Goal: Task Accomplishment & Management: Manage account settings

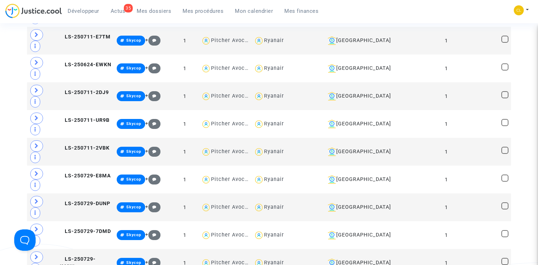
scroll to position [5102, 0]
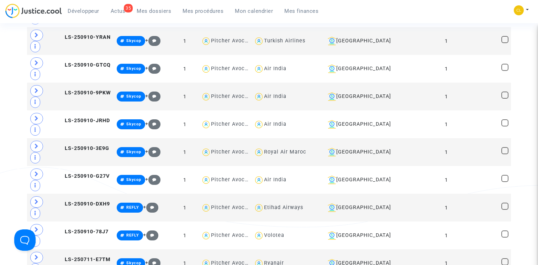
click at [196, 11] on span "Mes procédures" at bounding box center [203, 11] width 41 height 6
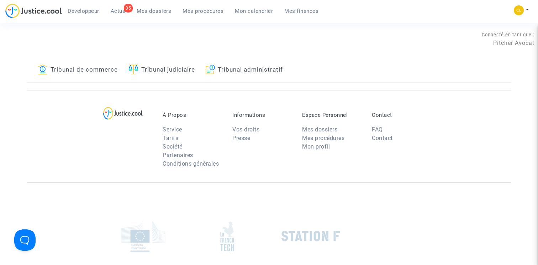
click at [148, 74] on link "Tribunal judiciaire" at bounding box center [162, 70] width 67 height 24
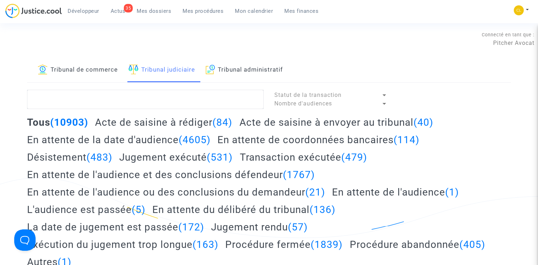
click at [138, 118] on h2 "Acte de saisine à rédiger (84)" at bounding box center [163, 122] width 137 height 12
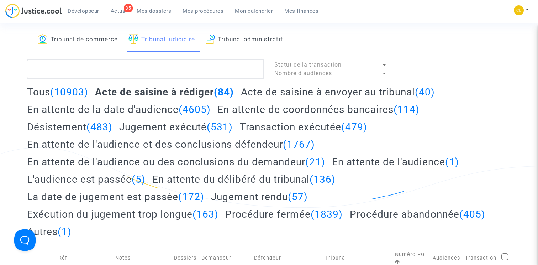
scroll to position [25, 0]
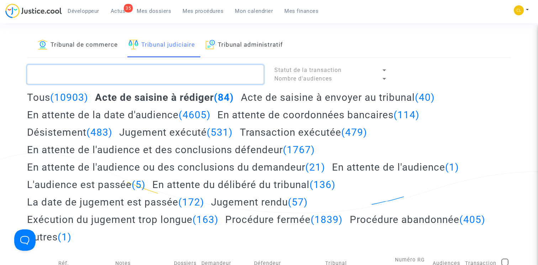
click at [104, 74] on textarea at bounding box center [145, 74] width 237 height 19
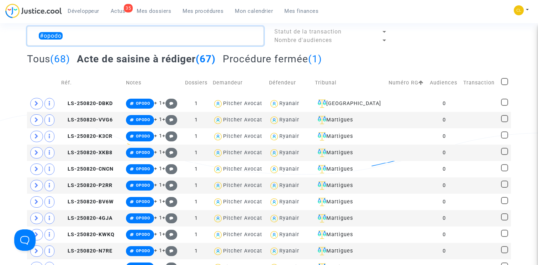
scroll to position [66, 0]
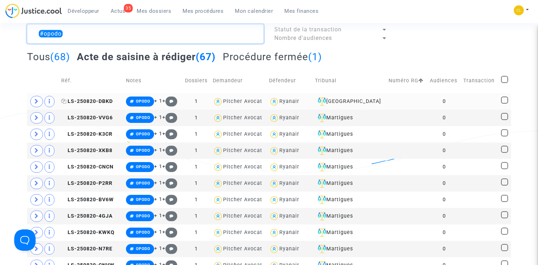
type textarea "#opodo"
click at [100, 99] on span "LS-250820-DBKD" at bounding box center [87, 101] width 52 height 6
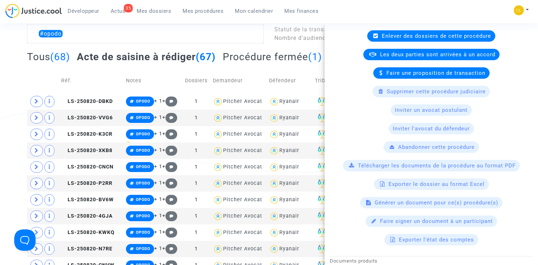
scroll to position [0, 0]
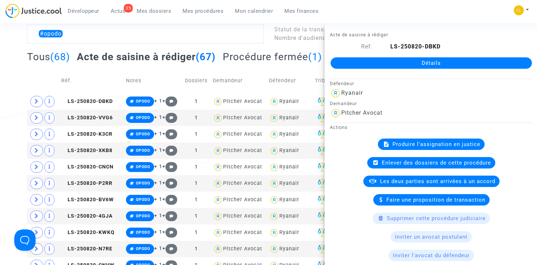
click at [442, 144] on span "Produire l'assignation en justice" at bounding box center [437, 144] width 88 height 6
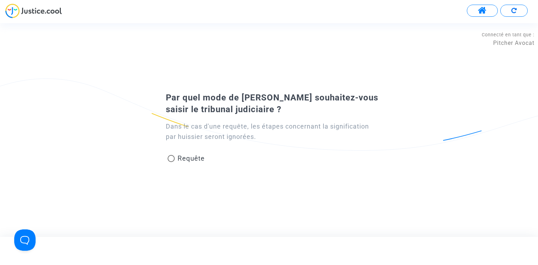
click at [197, 153] on div "Requête" at bounding box center [255, 160] width 188 height 16
click at [197, 157] on span "Requête" at bounding box center [191, 158] width 27 height 8
click at [171, 162] on input "Requête" at bounding box center [171, 162] width 0 height 0
radio input "true"
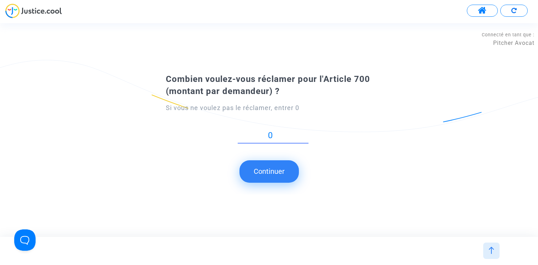
type input "0"
click at [277, 161] on button "Continuer" at bounding box center [269, 171] width 59 height 22
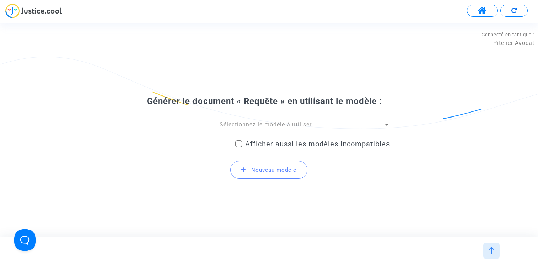
click at [270, 124] on span "Sélectionnez le modèle à utiliser" at bounding box center [266, 124] width 92 height 7
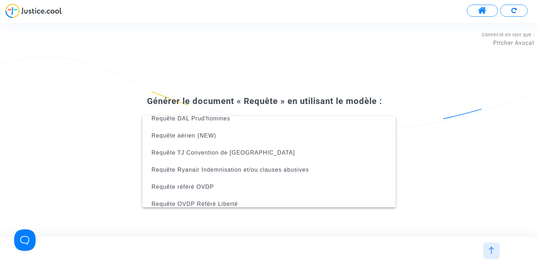
scroll to position [165, 0]
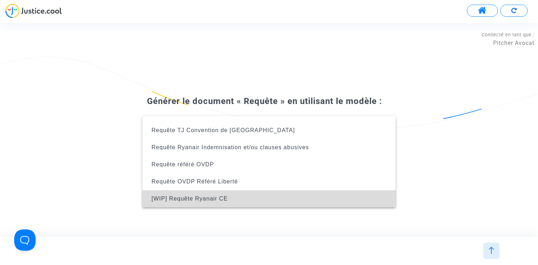
click at [256, 198] on span "[WIP] Requête Ryanair CE" at bounding box center [269, 198] width 242 height 17
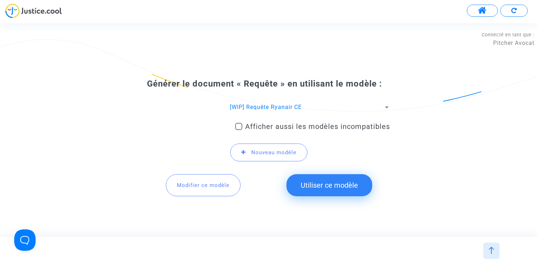
click at [290, 105] on span "[WIP] Requête Ryanair CE" at bounding box center [266, 107] width 72 height 7
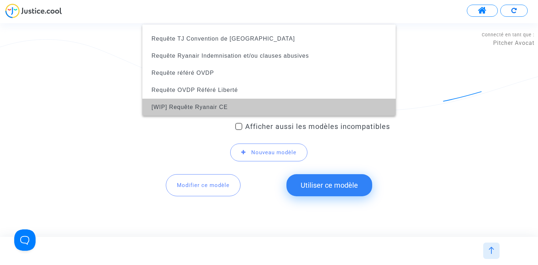
click at [204, 105] on span "[WIP] Requête Ryanair CE" at bounding box center [190, 107] width 76 height 6
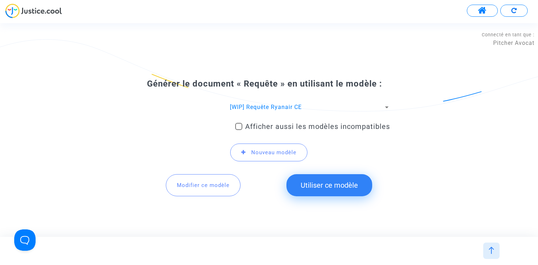
click at [191, 184] on span "Modifier ce modèle" at bounding box center [203, 185] width 53 height 6
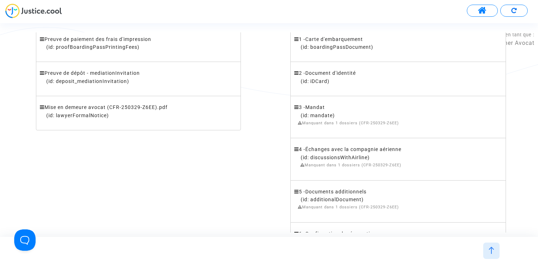
scroll to position [220, 0]
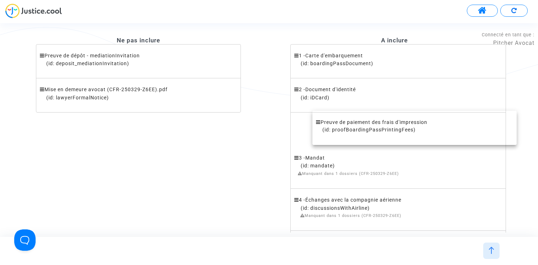
drag, startPoint x: 134, startPoint y: 58, endPoint x: 411, endPoint y: 125, distance: 285.3
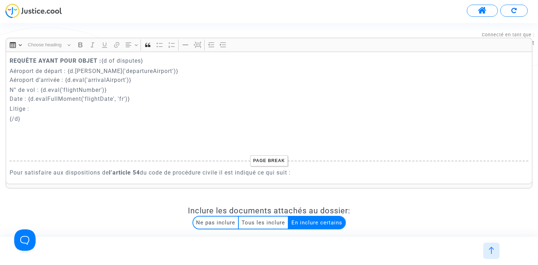
scroll to position [329, 0]
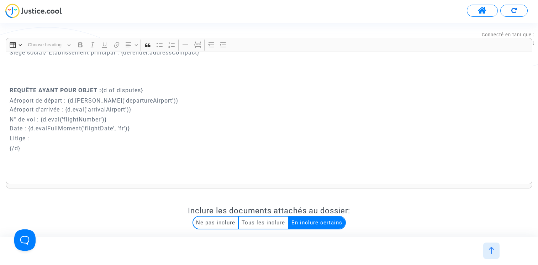
click at [76, 135] on p "Litige :" at bounding box center [270, 138] width 520 height 9
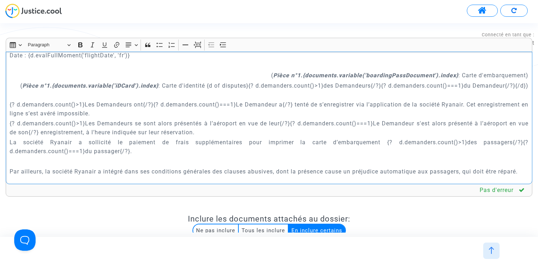
scroll to position [633, 0]
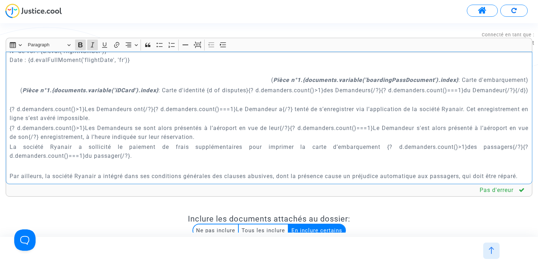
click at [295, 80] on strong "Pièce n°1.{documents.variable('boardingPassDocument').index}" at bounding box center [365, 80] width 185 height 7
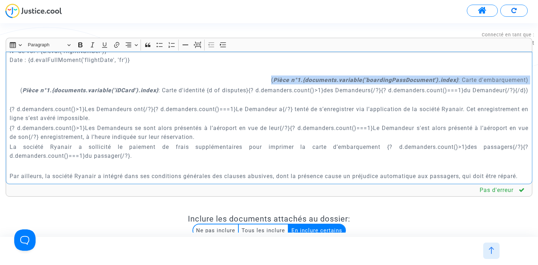
click at [295, 80] on strong "Pièce n°1.{documents.variable('boardingPassDocument').index}" at bounding box center [365, 80] width 185 height 7
copy p "( Pièce n°1.{documents.variable('boardingPassDocument').index} : Carte d'embarq…"
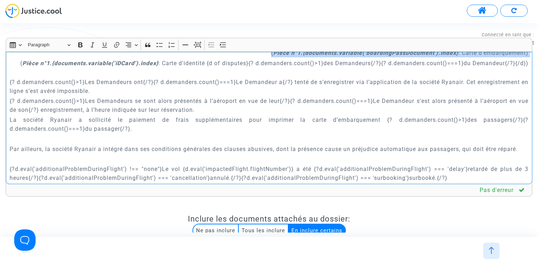
scroll to position [661, 0]
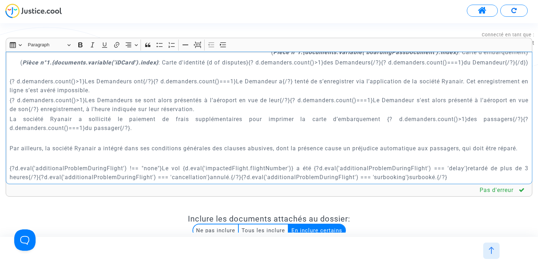
click at [300, 140] on p "Rich Text Editor, main" at bounding box center [270, 138] width 520 height 9
click at [296, 136] on p "Rich Text Editor, main" at bounding box center [270, 138] width 520 height 9
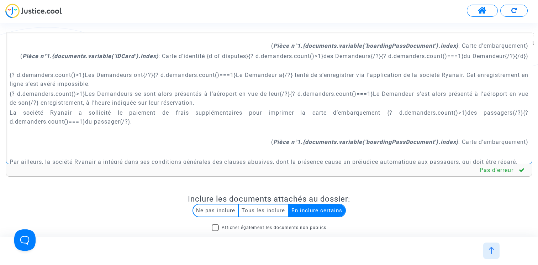
scroll to position [0, 0]
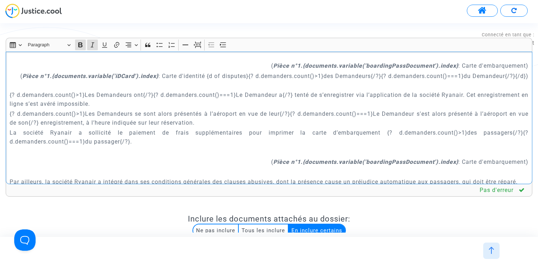
click at [401, 161] on strong "Pièce n°1.{documents.variable('boardingPassDocument').index}" at bounding box center [365, 161] width 185 height 7
drag, startPoint x: 526, startPoint y: 161, endPoint x: 463, endPoint y: 161, distance: 63.0
click at [463, 161] on p "( Pièce n°1.{documents.variable('proofBoardingPassPrintingFees').index} : Carte…" at bounding box center [270, 161] width 520 height 9
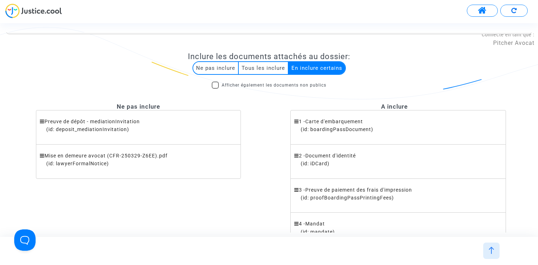
scroll to position [187, 0]
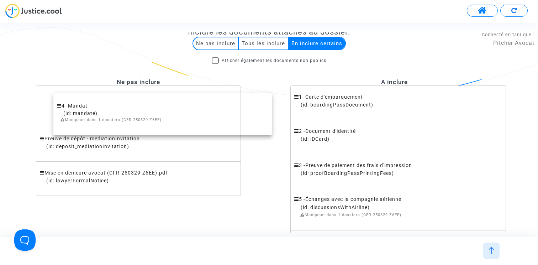
drag, startPoint x: 363, startPoint y: 207, endPoint x: 129, endPoint y: 112, distance: 252.4
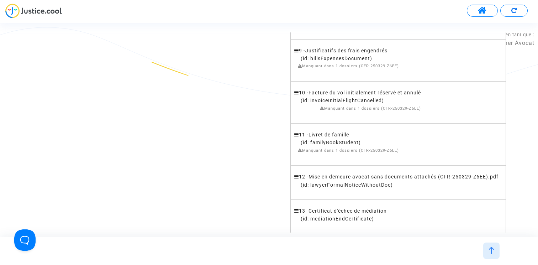
scroll to position [547, 0]
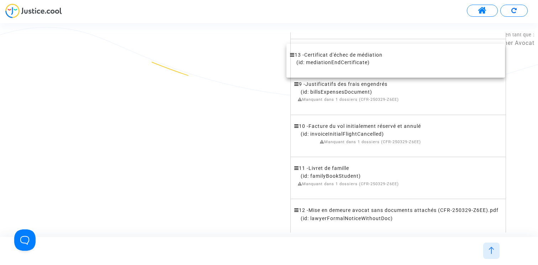
drag, startPoint x: 384, startPoint y: 219, endPoint x: 382, endPoint y: 63, distance: 155.3
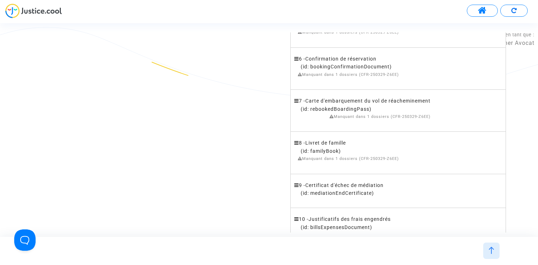
scroll to position [403, 0]
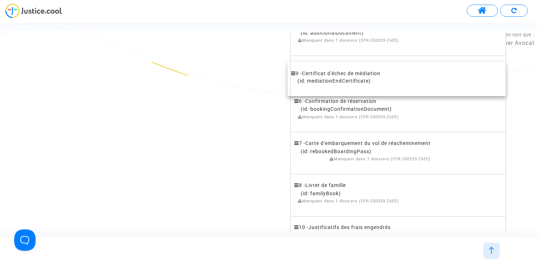
drag, startPoint x: 364, startPoint y: 199, endPoint x: 364, endPoint y: 79, distance: 120.0
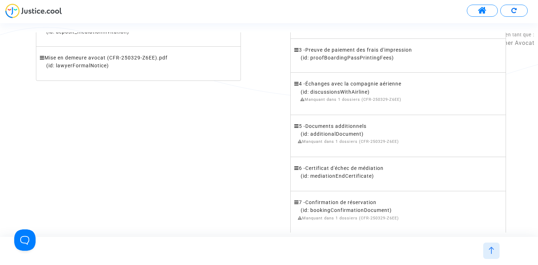
scroll to position [293, 0]
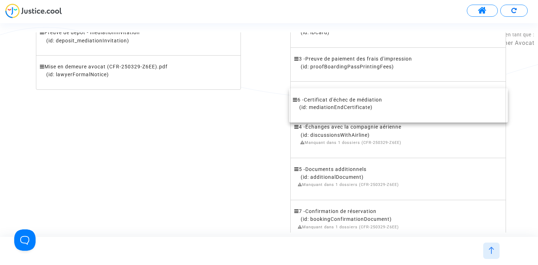
drag, startPoint x: 355, startPoint y: 190, endPoint x: 356, endPoint y: 113, distance: 76.9
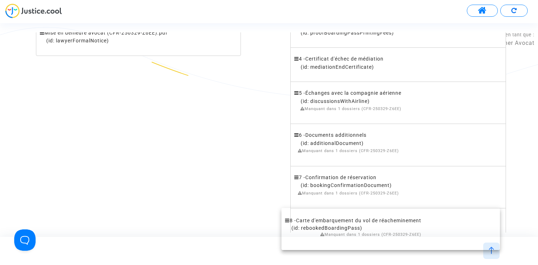
scroll to position [369, 0]
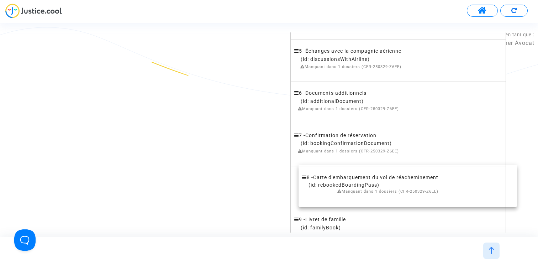
drag, startPoint x: 330, startPoint y: 218, endPoint x: 341, endPoint y: 174, distance: 44.4
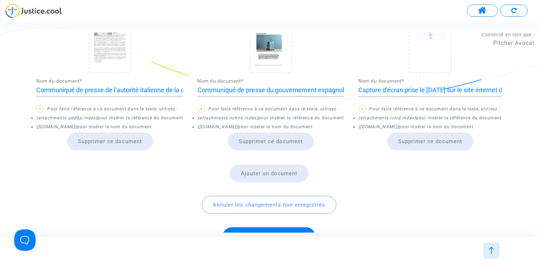
scroll to position [856, 0]
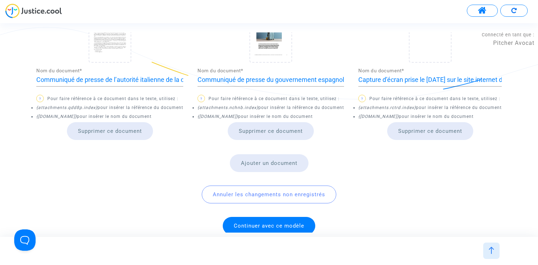
click at [262, 156] on button "Ajouter un document" at bounding box center [269, 163] width 79 height 18
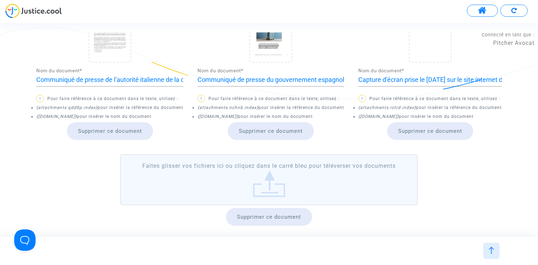
click at [265, 163] on label "Faites glisser vos fichiers ici ou cliquez dans le carré bleu pour téléverser v…" at bounding box center [269, 179] width 298 height 51
click at [0, 0] on input "Faites glisser vos fichiers ici ou cliquez dans le carré bleu pour téléverser v…" at bounding box center [0, 0] width 0 height 0
click at [236, 173] on label "Faites glisser vos fichiers ici ou cliquez dans le carré bleu pour téléverser v…" at bounding box center [269, 179] width 298 height 51
click at [0, 0] on input "Faites glisser vos fichiers ici ou cliquez dans le carré bleu pour téléverser v…" at bounding box center [0, 0] width 0 height 0
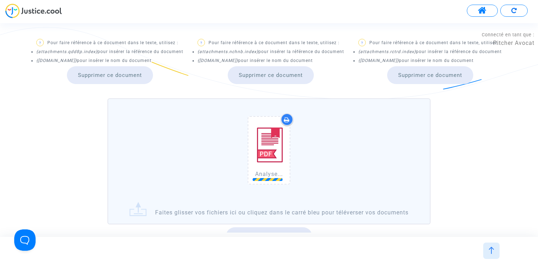
scroll to position [963, 0]
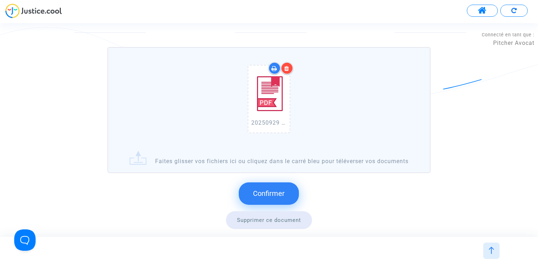
click at [289, 66] on icon at bounding box center [287, 69] width 5 height 6
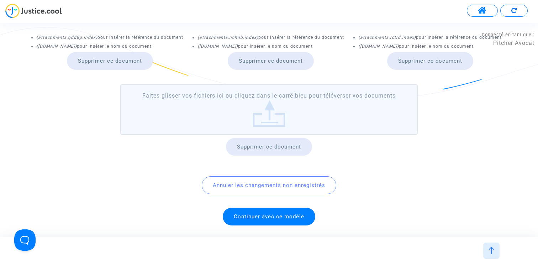
scroll to position [916, 0]
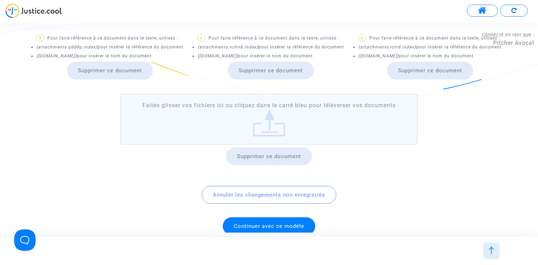
click at [278, 97] on label "Faites glisser vos fichiers ici ou cliquez dans le carré bleu pour téléverser v…" at bounding box center [269, 119] width 298 height 51
click at [0, 0] on input "Faites glisser vos fichiers ici ou cliquez dans le carré bleu pour téléverser v…" at bounding box center [0, 0] width 0 height 0
click at [223, 105] on label "Faites glisser vos fichiers ici ou cliquez dans le carré bleu pour téléverser v…" at bounding box center [269, 119] width 298 height 51
click at [0, 0] on input "Faites glisser vos fichiers ici ou cliquez dans le carré bleu pour téléverser v…" at bounding box center [0, 0] width 0 height 0
click at [288, 149] on button "Supprimer ce document" at bounding box center [269, 156] width 86 height 18
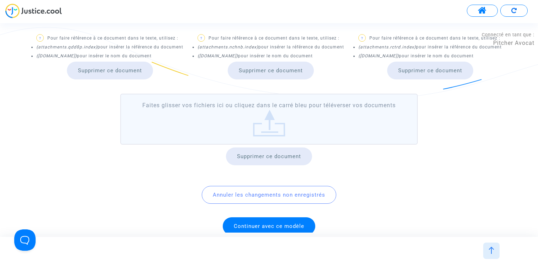
scroll to position [856, 0]
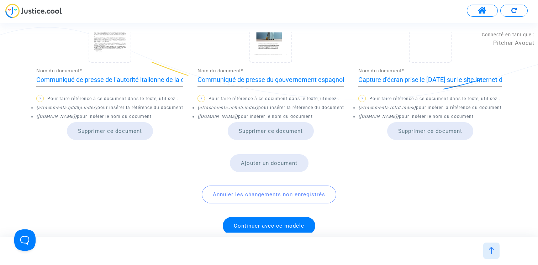
click at [261, 155] on button "Ajouter un document" at bounding box center [269, 163] width 79 height 18
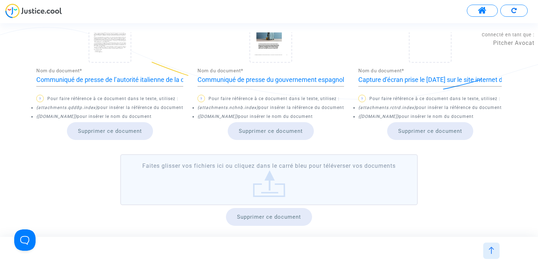
click at [267, 155] on label "Faites glisser vos fichiers ici ou cliquez dans le carré bleu pour téléverser v…" at bounding box center [269, 179] width 298 height 51
click at [0, 0] on input "Faites glisser vos fichiers ici ou cliquez dans le carré bleu pour téléverser v…" at bounding box center [0, 0] width 0 height 0
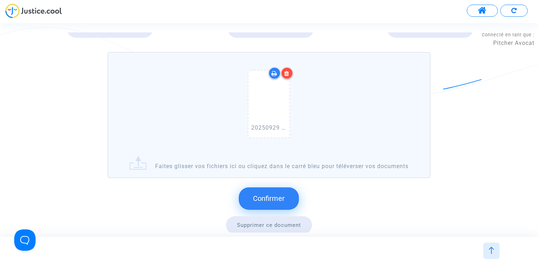
scroll to position [969, 0]
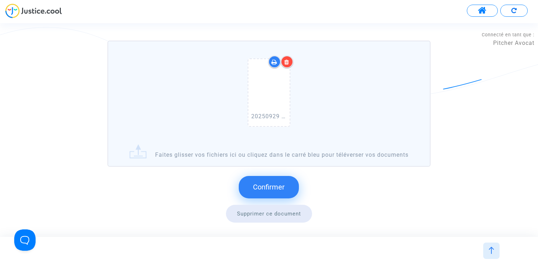
click at [270, 183] on span "Confirmer" at bounding box center [269, 187] width 32 height 9
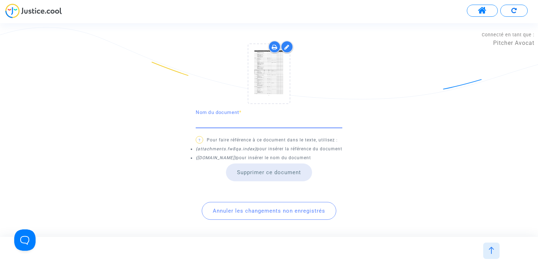
click at [246, 118] on input "Nom du document *" at bounding box center [269, 121] width 147 height 7
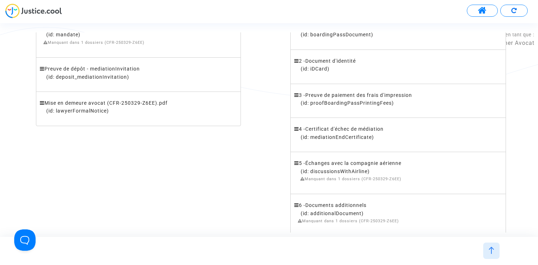
scroll to position [0, 0]
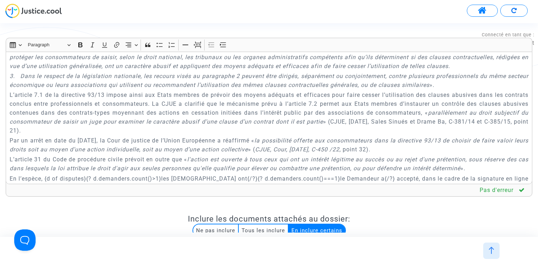
type input "Listing du temps passé"
click at [280, 121] on p "L’article 7.1 de la directive 93/13 impose ainsi aux Etats membres de prévoir d…" at bounding box center [270, 112] width 520 height 45
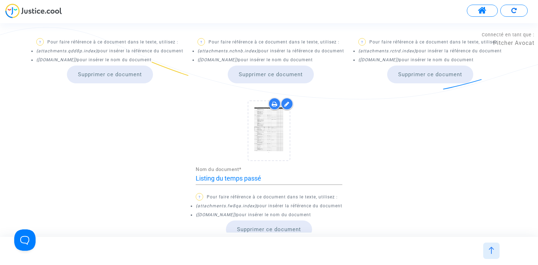
scroll to position [910, 0]
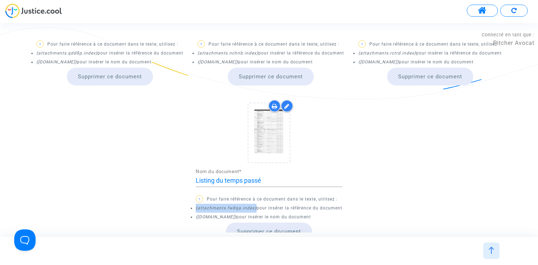
drag, startPoint x: 195, startPoint y: 198, endPoint x: 256, endPoint y: 198, distance: 60.9
click at [256, 204] on li "{attachments.fw8qa.index} pour insérer la référence du document" at bounding box center [269, 208] width 147 height 9
copy icon "{attachments.fw8qa.index}"
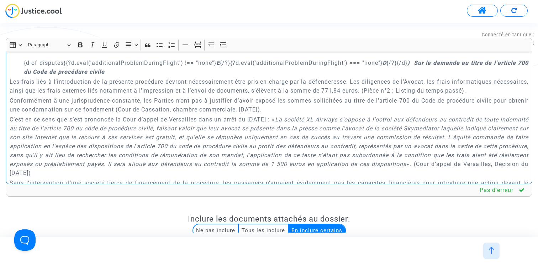
click at [429, 95] on p "Les frais liés à l’introduction de la présente procédure devront nécessairement…" at bounding box center [270, 86] width 520 height 18
click at [430, 95] on p "Les frais liés à l’introduction de la présente procédure devront nécessairement…" at bounding box center [270, 86] width 520 height 18
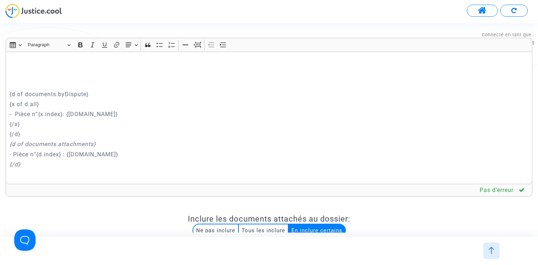
scroll to position [819, 0]
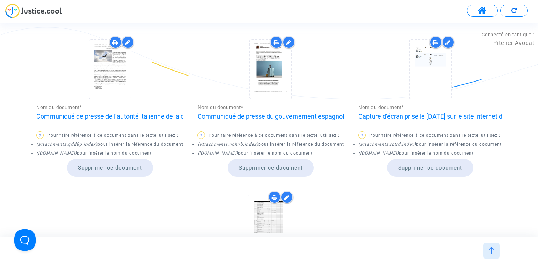
click at [75, 142] on icon "{attachments.qdd8p.index}" at bounding box center [66, 144] width 61 height 5
copy icon "qdd8p"
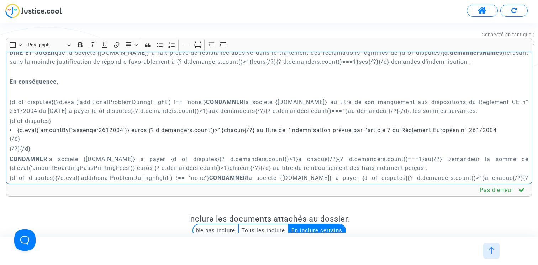
scroll to position [5953, 0]
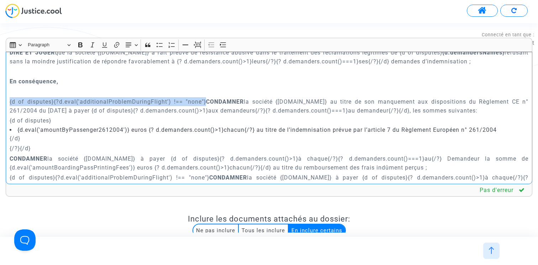
drag, startPoint x: 206, startPoint y: 129, endPoint x: 5, endPoint y: 128, distance: 200.8
click at [6, 128] on div "REQUÊTE AU GREFFE DEVANT LE {court.frenchName.toUpperCase()} POUR : {d of dispu…" at bounding box center [269, 118] width 527 height 132
copy p "{d of disputes}{?d.eval('additionalProblemDuringFlight') !== "none"}"
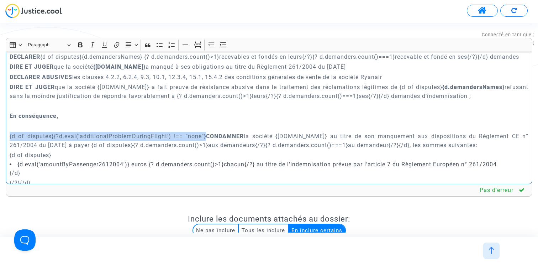
scroll to position [5912, 0]
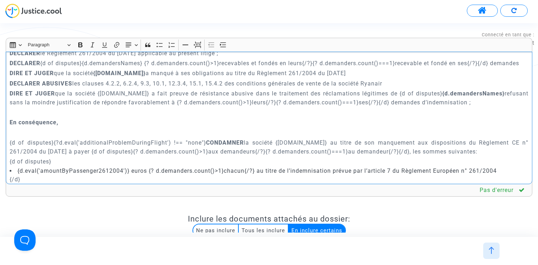
click at [7, 78] on div "REQUÊTE AU GREFFE DEVANT LE {court.frenchName.toUpperCase()} POUR : {d of dispu…" at bounding box center [269, 118] width 527 height 132
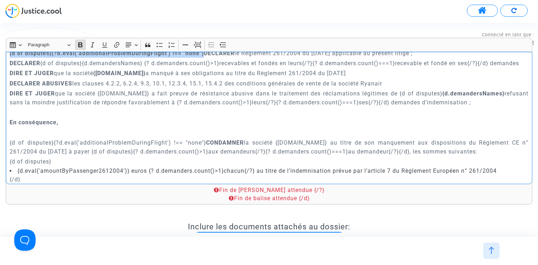
drag, startPoint x: 205, startPoint y: 80, endPoint x: 0, endPoint y: 80, distance: 204.8
click at [82, 42] on icon "Editor toolbar" at bounding box center [80, 44] width 7 height 7
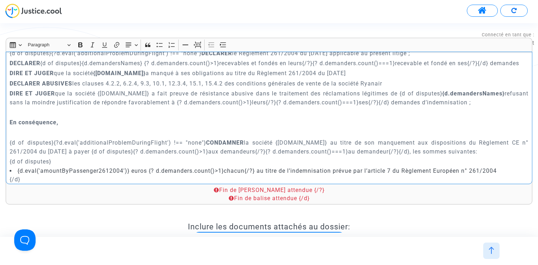
click at [439, 58] on p "{d of disputes}{?d.eval('additionalProblemDuringFlight') !== "none"} DECLARER l…" at bounding box center [270, 53] width 520 height 9
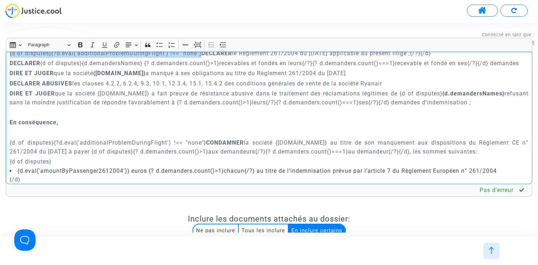
drag, startPoint x: 202, startPoint y: 80, endPoint x: 0, endPoint y: 81, distance: 201.9
copy p "{d of disputes}{?d.eval('additionalProblemDuringFlight') !== "none"}"
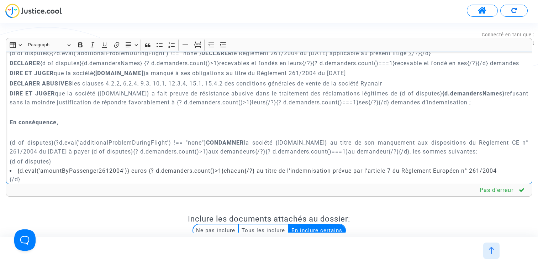
click at [7, 100] on div "REQUÊTE AU GREFFE DEVANT LE {court.frenchName.toUpperCase()} POUR : {d of dispu…" at bounding box center [269, 118] width 527 height 132
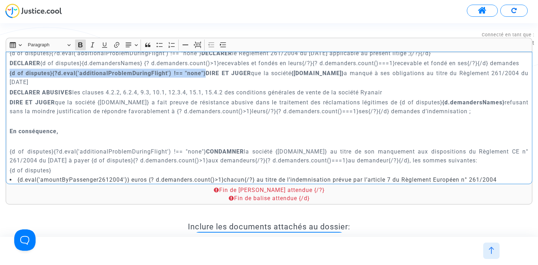
drag, startPoint x: 205, startPoint y: 100, endPoint x: 0, endPoint y: 101, distance: 205.1
click at [83, 42] on icon "Editor toolbar" at bounding box center [80, 44] width 7 height 7
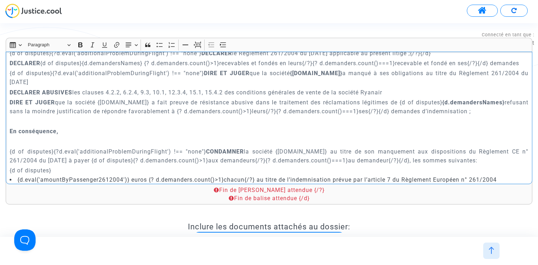
click at [56, 87] on p "{d of disputes}{?d.eval('additionalProblemDuringFlight') !== "none"} DIRE ET JU…" at bounding box center [270, 78] width 520 height 18
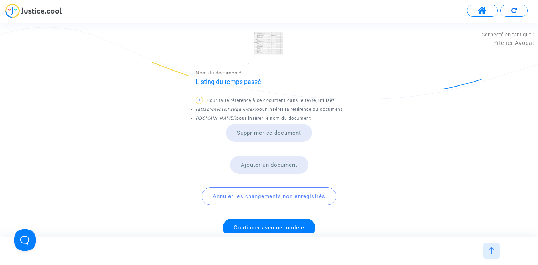
scroll to position [1011, 0]
click at [281, 223] on span "Continuer avec ce modèle" at bounding box center [269, 226] width 71 height 6
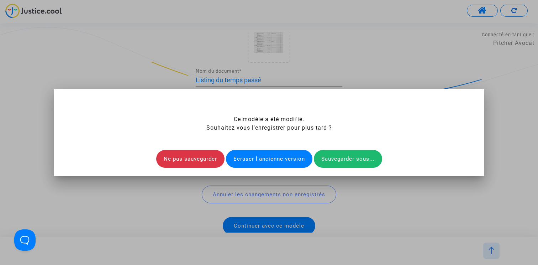
click at [270, 155] on div "Ecraser l'ancienne version" at bounding box center [269, 159] width 87 height 18
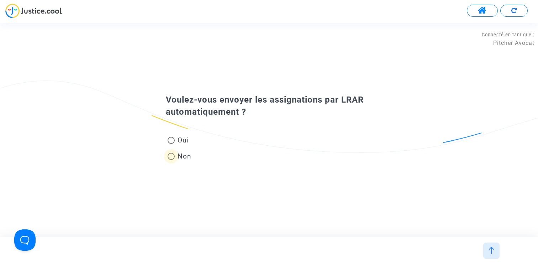
click at [186, 159] on span "Non" at bounding box center [183, 156] width 17 height 10
click at [171, 160] on input "Non" at bounding box center [171, 160] width 0 height 0
radio input "true"
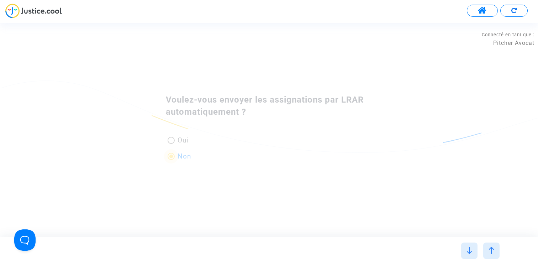
scroll to position [0, 0]
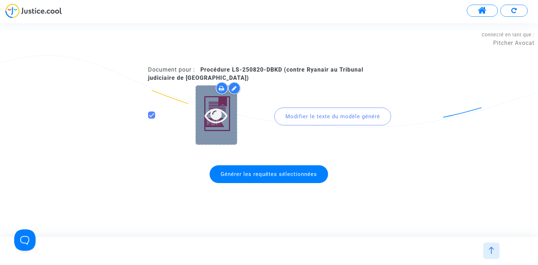
click at [217, 117] on icon at bounding box center [216, 115] width 23 height 23
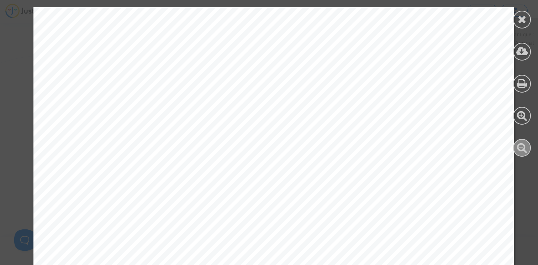
click at [521, 144] on icon at bounding box center [522, 147] width 10 height 11
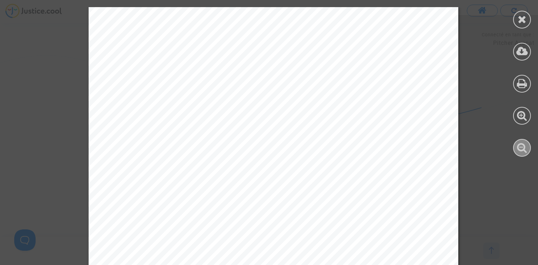
click at [521, 144] on icon at bounding box center [522, 147] width 10 height 11
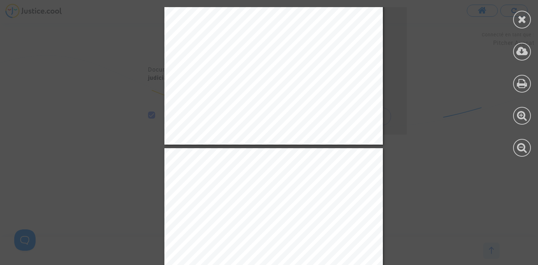
scroll to position [4100, 0]
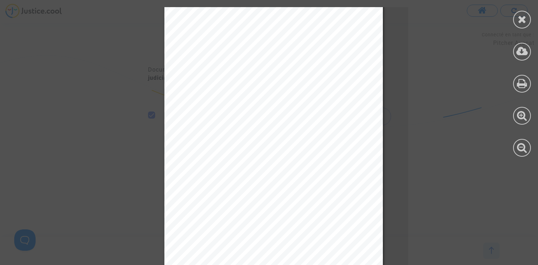
click at [296, 137] on span "Ainsi, la situation entre les deux parties doit être rétablie telle qu’elle l’é…" at bounding box center [295, 139] width 226 height 4
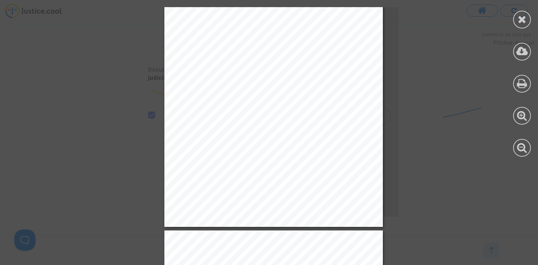
scroll to position [4723, 0]
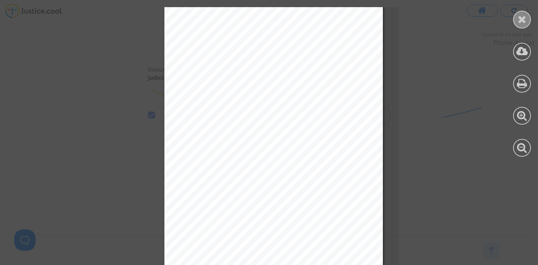
click at [522, 16] on icon at bounding box center [522, 19] width 9 height 11
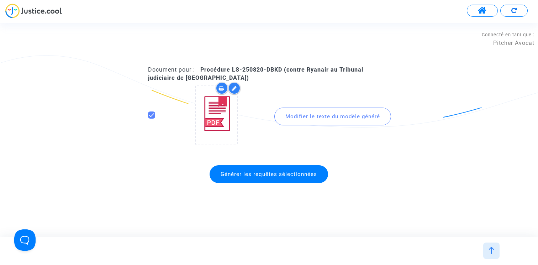
click at [492, 252] on img at bounding box center [491, 250] width 7 height 7
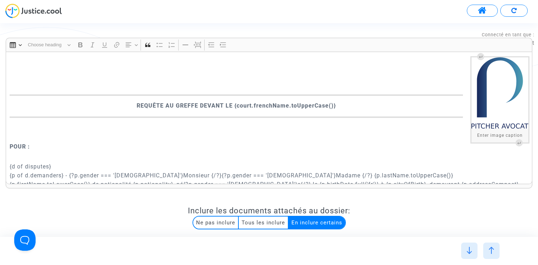
click at [494, 251] on img at bounding box center [491, 250] width 7 height 7
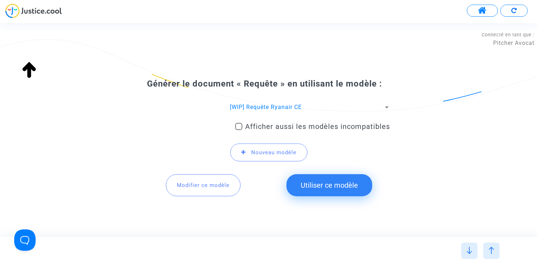
click at [468, 250] on img at bounding box center [469, 250] width 7 height 7
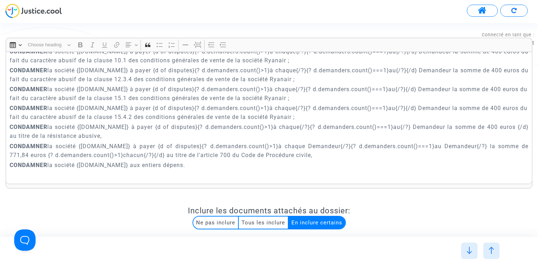
scroll to position [6165, 0]
click at [109, 139] on p "CONDAMNER la société {[DOMAIN_NAME]} à payer {d of disputes}{? d.demanders.coun…" at bounding box center [270, 130] width 520 height 18
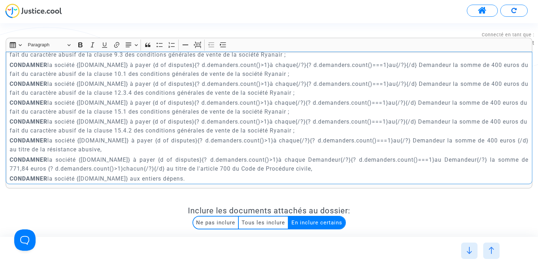
scroll to position [6148, 0]
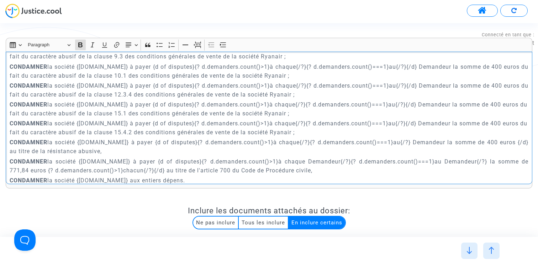
click at [10, 89] on strong "CONDAMNER" at bounding box center [29, 85] width 38 height 7
click at [136, 44] on button "Text alignment Text alignment" at bounding box center [132, 45] width 16 height 11
click at [132, 56] on icon "Text alignment toolbar" at bounding box center [131, 55] width 7 height 7
click at [132, 40] on button "Text alignment Text alignment" at bounding box center [132, 45] width 16 height 11
click at [131, 88] on icon "Text alignment toolbar" at bounding box center [131, 87] width 7 height 7
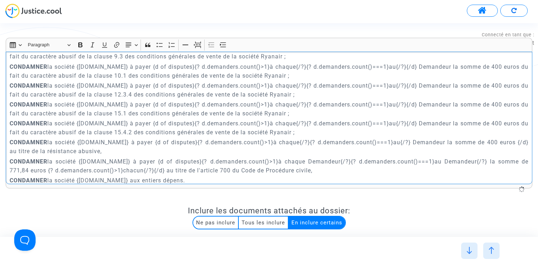
click at [133, 80] on p "CONDAMNER la société {[DOMAIN_NAME]} à payer {d of disputes}{? d.demanders.coun…" at bounding box center [270, 71] width 520 height 18
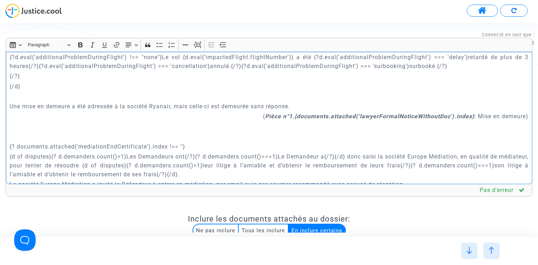
scroll to position [710, 0]
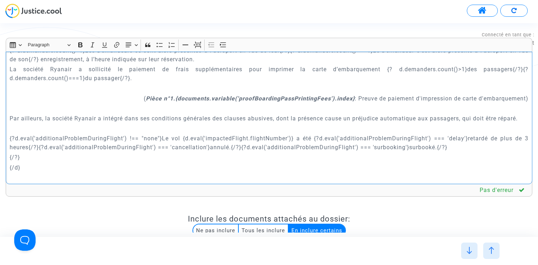
click at [294, 71] on p "La société Ryanair a sollicité le paiement de frais supplémentaires pour imprim…" at bounding box center [270, 74] width 520 height 18
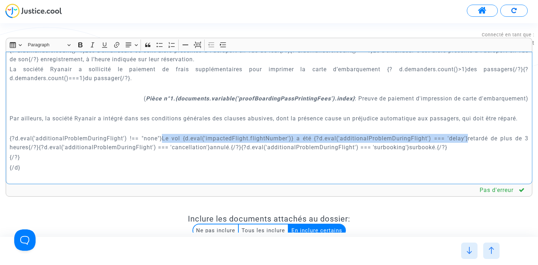
drag, startPoint x: 162, startPoint y: 137, endPoint x: 466, endPoint y: 140, distance: 304.8
click at [466, 140] on p "{?d.eval('additionalProblemDuringFlight') !== "none"}Le vol {d.eval('impactedFl…" at bounding box center [270, 143] width 520 height 18
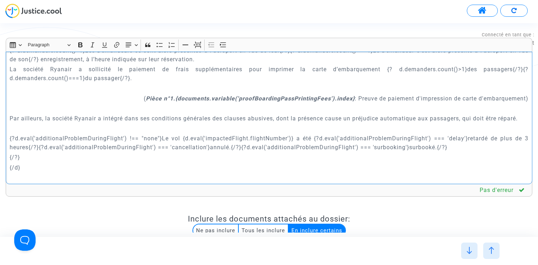
click at [346, 166] on p "{/d}" at bounding box center [270, 167] width 520 height 9
click at [435, 147] on p "{?d.eval('additionalProblemDuringFlight') !== "none"}Le vol {d.eval('impactedFl…" at bounding box center [270, 143] width 520 height 18
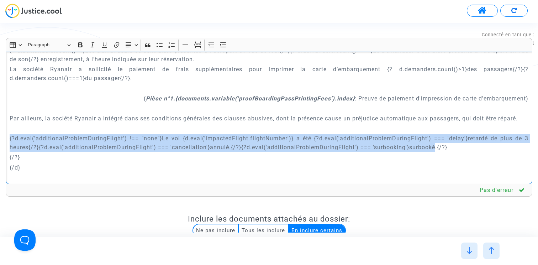
click at [8, 138] on div "REQUÊTE AU GREFFE DEVANT LE {court.frenchName.toUpperCase()} POUR : {d of dispu…" at bounding box center [269, 118] width 527 height 132
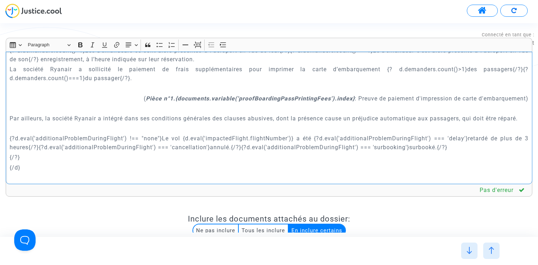
click at [448, 151] on p "{?d.eval('additionalProblemDuringFlight') !== "none"}Le vol {d.eval('impactedFl…" at bounding box center [270, 143] width 520 height 18
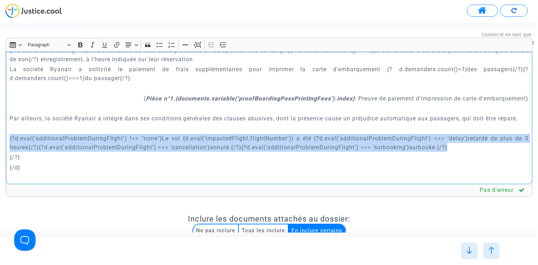
click at [10, 136] on p "{?d.eval('additionalProblemDuringFlight') !== "none"}Le vol {d.eval('impactedFl…" at bounding box center [270, 143] width 520 height 18
copy p "{?d.eval('additionalProblemDuringFlight') !== "none"}Le vol {d.eval('impactedFl…"
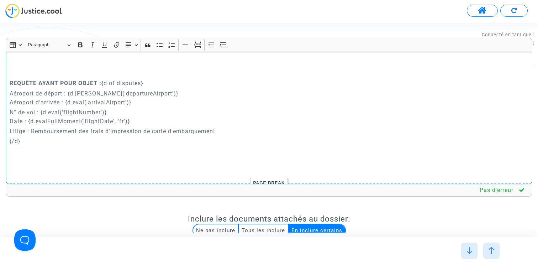
scroll to position [343, 0]
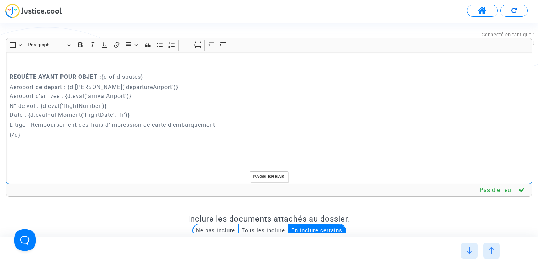
click at [247, 127] on p "Litige : Remboursement des frais d'impression de carte d'embarquement" at bounding box center [270, 124] width 520 height 9
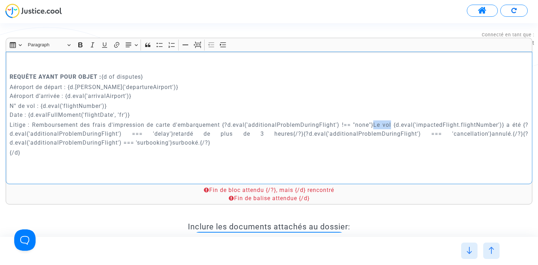
drag, startPoint x: 373, startPoint y: 124, endPoint x: 391, endPoint y: 124, distance: 17.8
click at [391, 124] on p "Litige : Remboursement des frais d'impression de carte d'embarquement {?d.eval(…" at bounding box center [270, 133] width 520 height 27
drag, startPoint x: 521, startPoint y: 125, endPoint x: 389, endPoint y: 123, distance: 131.8
click at [389, 123] on p "Litige : Remboursement des frais d'impression de carte d'embarquement {?d.eval(…" at bounding box center [270, 133] width 520 height 27
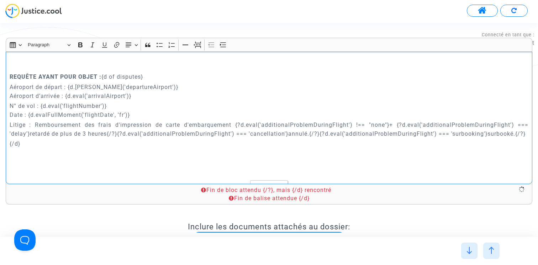
click at [396, 123] on p "Litige : Remboursement des frais d'impression de carte d'embarquement {?d.eval(…" at bounding box center [270, 129] width 520 height 18
click at [29, 132] on p "Litige : Remboursement des frais d'impression de carte d'embarquement {?d.eval(…" at bounding box center [270, 129] width 520 height 18
click at [302, 132] on p "Litige : Remboursement des frais d'impression de carte d'embarquement {?d.eval(…" at bounding box center [270, 133] width 520 height 27
click at [383, 134] on p "Litige : Remboursement des frais d'impression de carte d'embarquement {?d.eval(…" at bounding box center [270, 133] width 520 height 27
click at [45, 141] on p "Litige : Remboursement des frais d'impression de carte d'embarquement {?d.eval(…" at bounding box center [270, 133] width 520 height 27
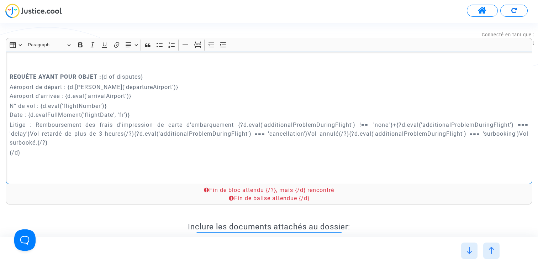
click at [36, 141] on p "Litige : Remboursement des frais d'impression de carte d'embarquement {?d.eval(…" at bounding box center [270, 133] width 520 height 27
click at [520, 132] on p "Litige : Remboursement des frais d'impression de carte d'embarquement {?d.eval(…" at bounding box center [270, 133] width 520 height 27
click at [320, 140] on p "Litige : Remboursement des frais d'impression de carte d'embarquement {?d.eval(…" at bounding box center [270, 133] width 520 height 27
click at [397, 124] on p "Litige : Remboursement des frais d'impression de carte d'embarquement {?d.eval(…" at bounding box center [270, 133] width 520 height 27
click at [91, 141] on p "Litige : Remboursement des frais d'impression de carte d'embarquement {?d.eval(…" at bounding box center [270, 133] width 520 height 27
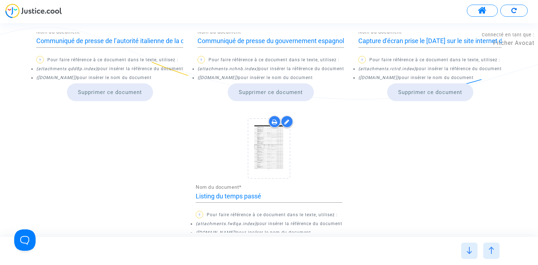
scroll to position [1011, 0]
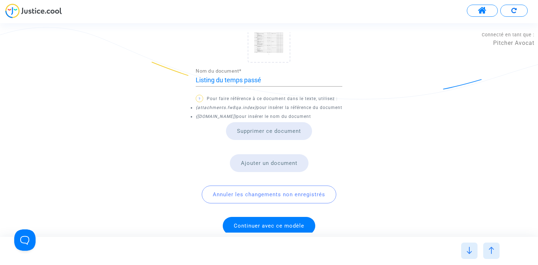
click at [270, 223] on span "Continuer avec ce modèle" at bounding box center [269, 226] width 71 height 6
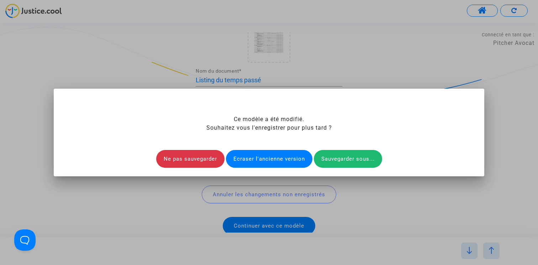
click at [273, 159] on div "Ecraser l'ancienne version" at bounding box center [269, 159] width 87 height 18
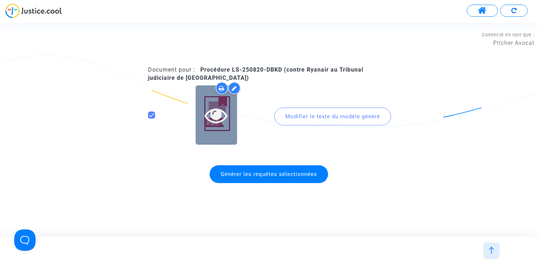
click at [213, 118] on icon at bounding box center [216, 115] width 23 height 23
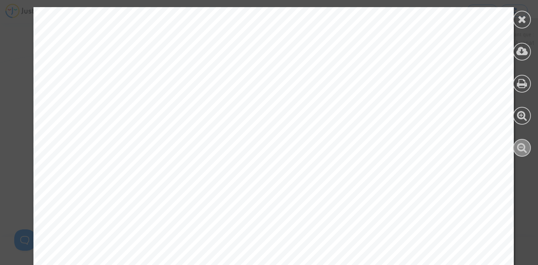
click at [520, 148] on icon at bounding box center [522, 147] width 10 height 11
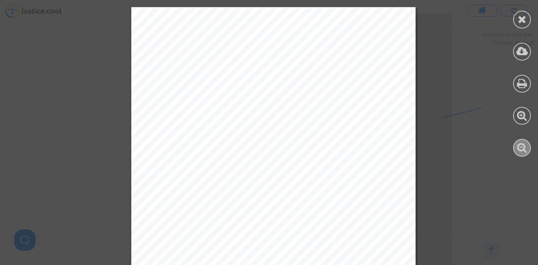
click at [520, 148] on icon at bounding box center [522, 147] width 10 height 11
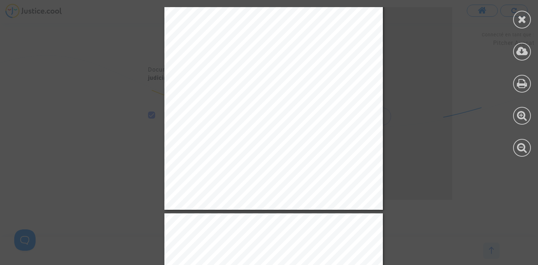
scroll to position [127, 0]
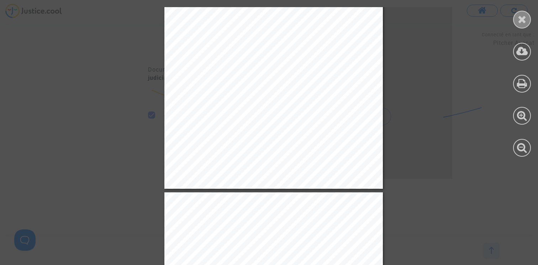
click at [520, 21] on icon at bounding box center [522, 19] width 9 height 11
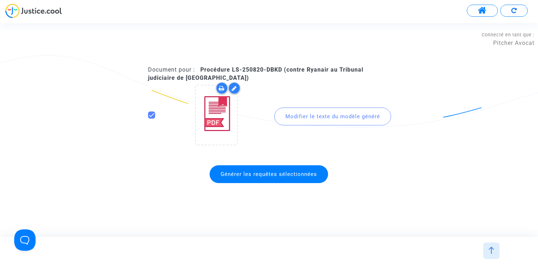
click at [476, 9] on button at bounding box center [482, 11] width 31 height 12
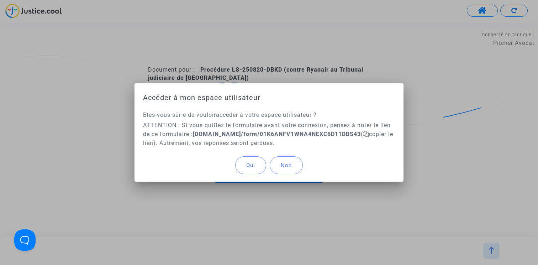
click at [254, 171] on button "Oui" at bounding box center [250, 165] width 31 height 18
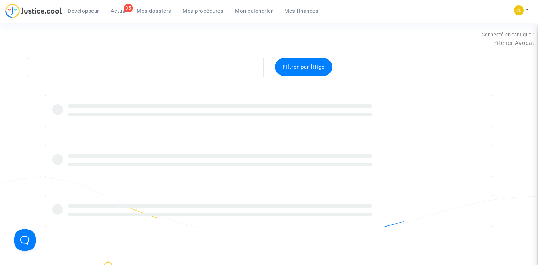
click at [204, 12] on span "Mes procédures" at bounding box center [203, 11] width 41 height 6
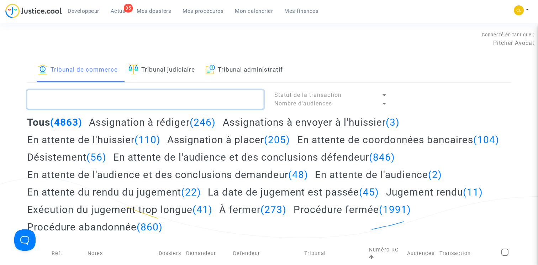
click at [147, 105] on textarea at bounding box center [145, 99] width 237 height 19
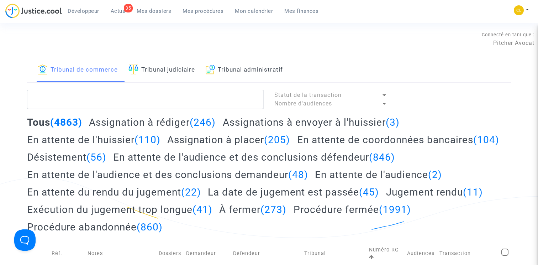
click at [149, 68] on link "Tribunal judiciaire" at bounding box center [162, 70] width 67 height 24
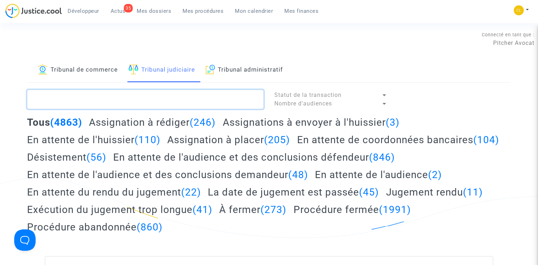
click at [111, 102] on textarea at bounding box center [145, 99] width 237 height 19
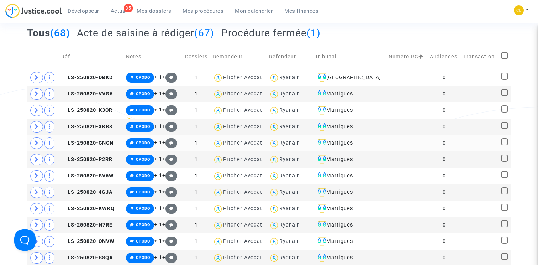
scroll to position [71, 0]
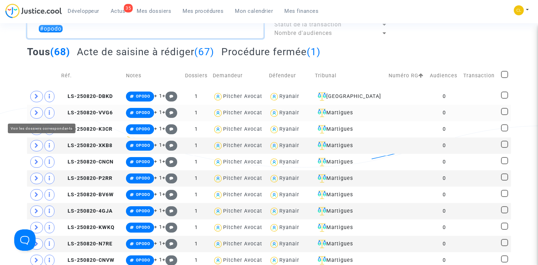
type textarea "#opodo"
click at [40, 113] on span at bounding box center [36, 112] width 13 height 11
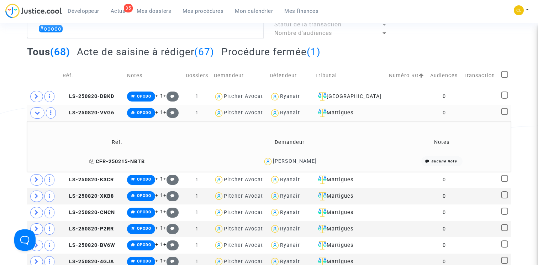
click at [119, 160] on span "CFR-250215-NBTB" at bounding box center [117, 161] width 56 height 6
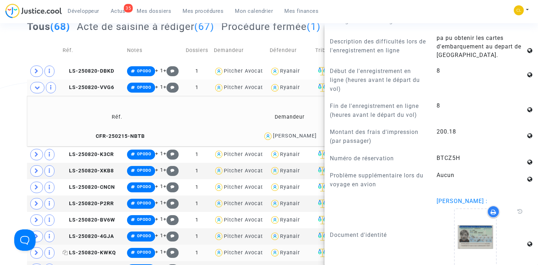
scroll to position [140, 0]
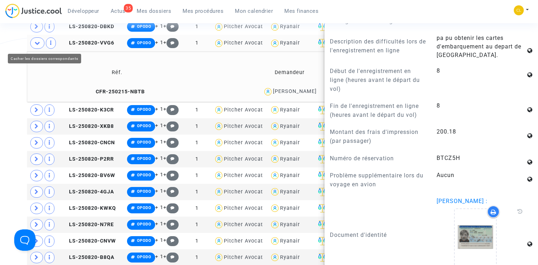
click at [37, 44] on icon at bounding box center [38, 42] width 6 height 5
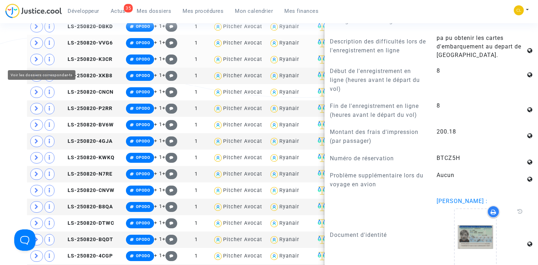
click at [37, 60] on icon at bounding box center [37, 59] width 4 height 5
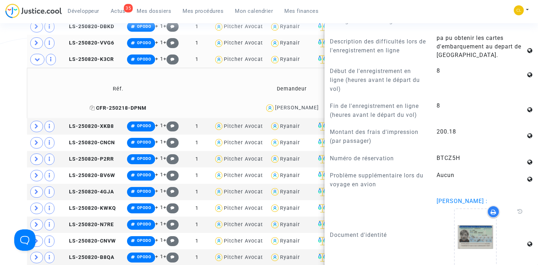
click at [116, 107] on span "CFR-250218-DPNM" at bounding box center [118, 108] width 57 height 6
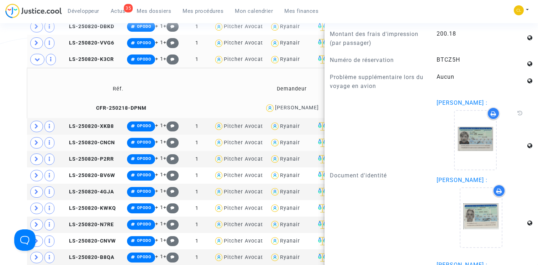
scroll to position [704, 0]
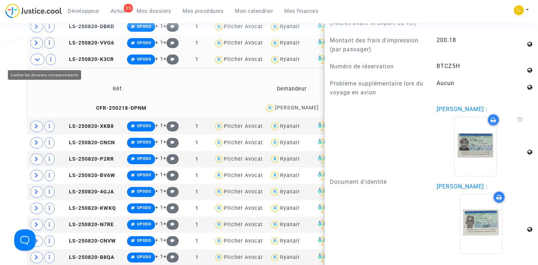
click at [41, 63] on span at bounding box center [37, 59] width 14 height 11
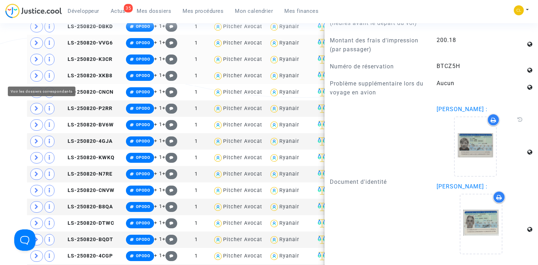
click at [40, 76] on span at bounding box center [36, 75] width 13 height 11
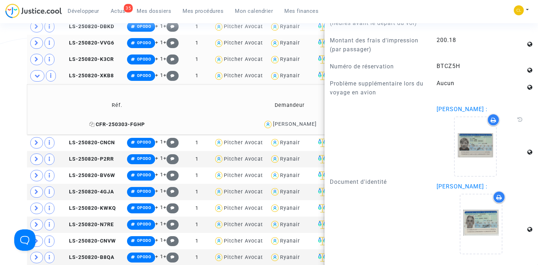
click at [120, 125] on span "CFR-250303-FGHP" at bounding box center [117, 124] width 56 height 6
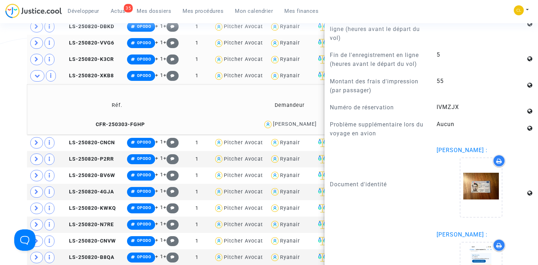
scroll to position [548, 0]
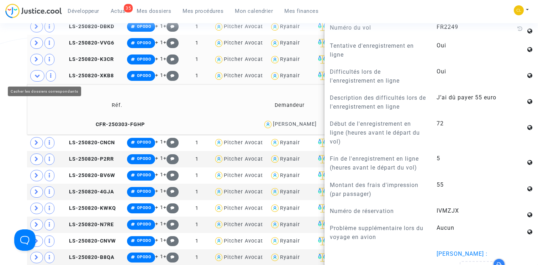
click at [35, 77] on icon at bounding box center [38, 75] width 6 height 5
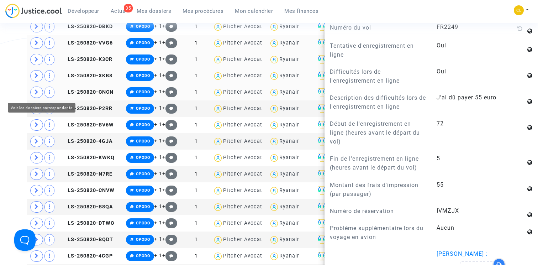
click at [37, 92] on icon at bounding box center [37, 91] width 4 height 5
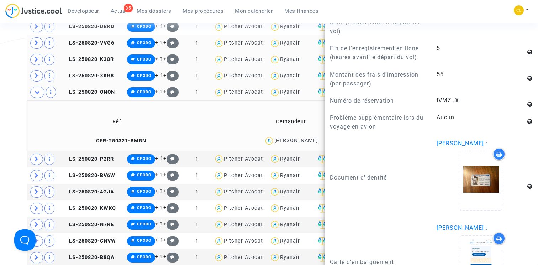
scroll to position [608, 0]
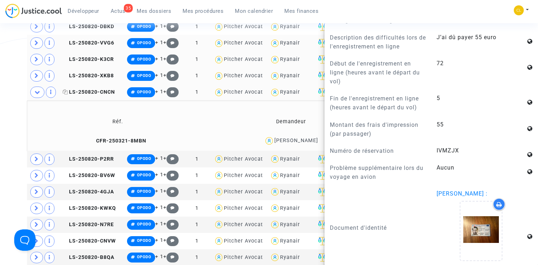
click at [96, 91] on span "LS-250820-CNCN" at bounding box center [89, 92] width 52 height 6
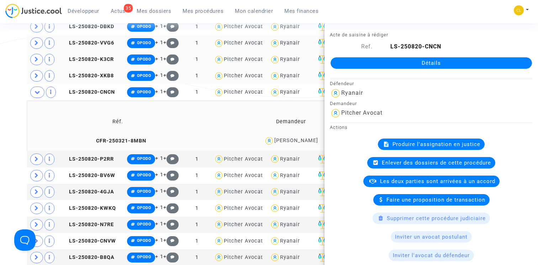
scroll to position [127, 0]
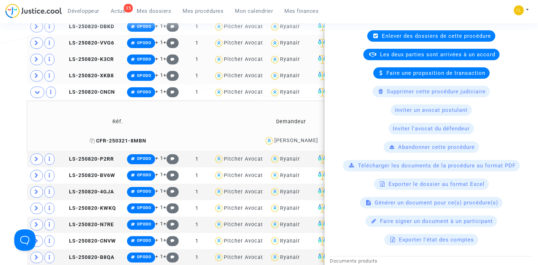
click at [114, 142] on span "CFR-250321-8MBN" at bounding box center [118, 141] width 57 height 6
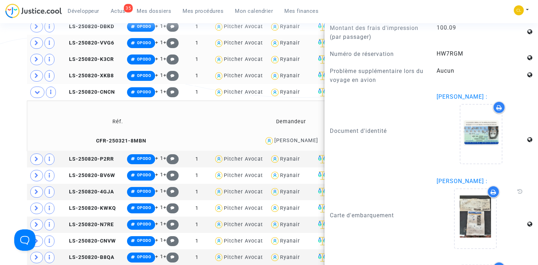
scroll to position [581, 0]
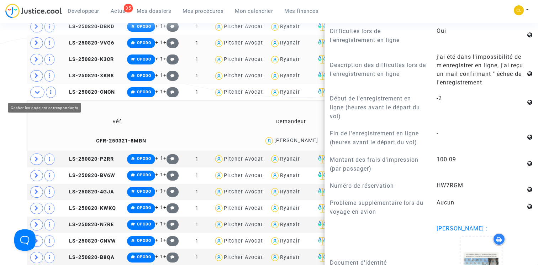
click at [38, 92] on icon at bounding box center [38, 91] width 6 height 5
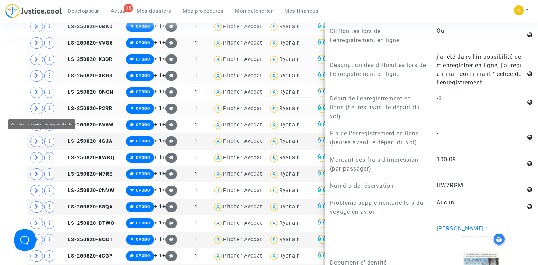
click at [38, 110] on span at bounding box center [36, 108] width 13 height 11
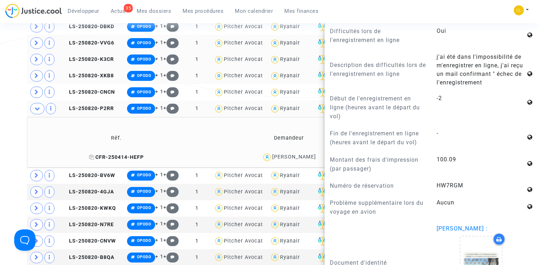
click at [120, 158] on span "CFR-250414-HEFP" at bounding box center [116, 157] width 55 height 6
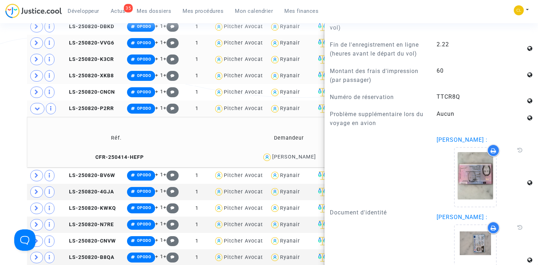
scroll to position [740, 0]
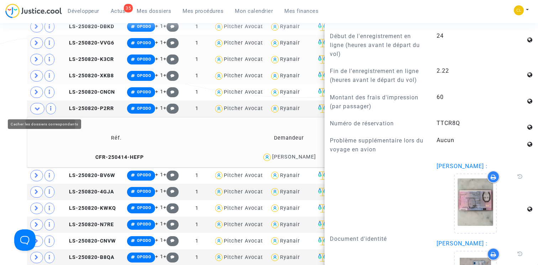
click at [37, 109] on icon at bounding box center [38, 108] width 6 height 5
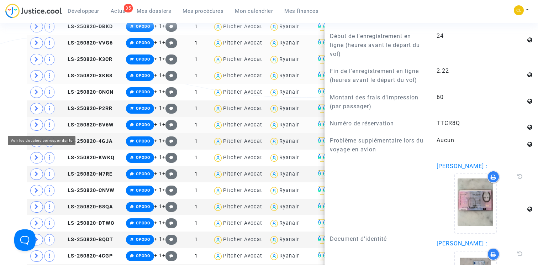
click at [37, 127] on icon at bounding box center [37, 124] width 4 height 5
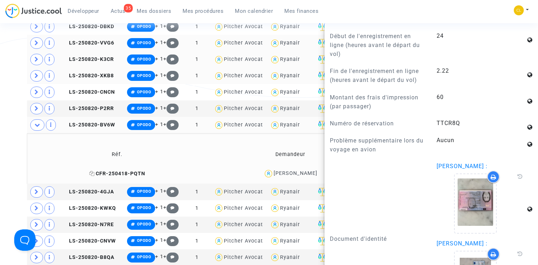
click at [117, 172] on span "CFR-250418-PQTN" at bounding box center [117, 174] width 56 height 6
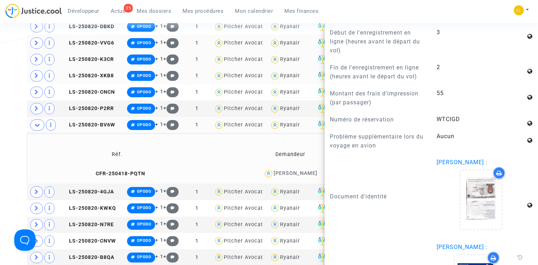
scroll to position [603, 0]
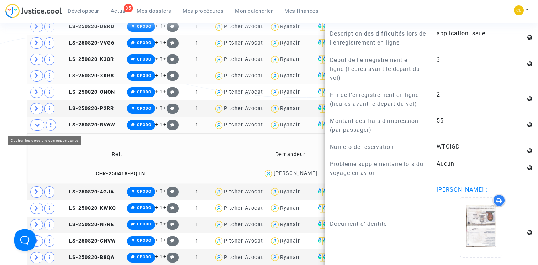
click at [38, 124] on icon at bounding box center [38, 124] width 6 height 5
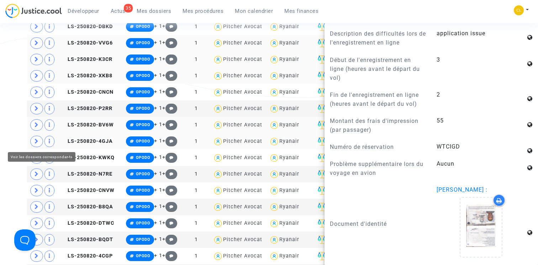
click at [38, 142] on span at bounding box center [36, 141] width 13 height 11
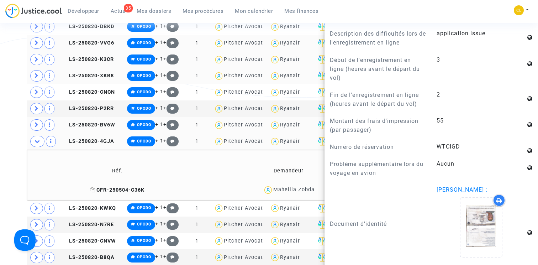
click at [118, 191] on span "CFR-250504-C36K" at bounding box center [117, 190] width 54 height 6
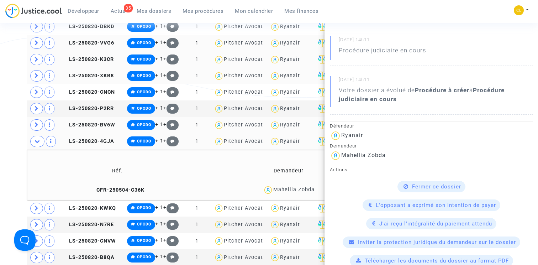
scroll to position [0, 0]
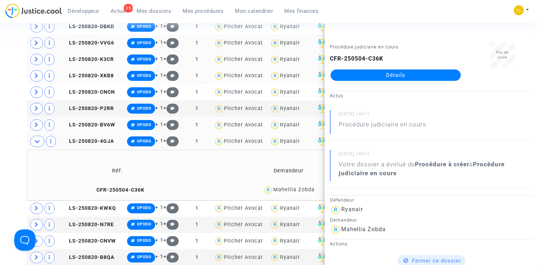
click at [83, 137] on td "LS-250820-4GJA" at bounding box center [92, 141] width 65 height 16
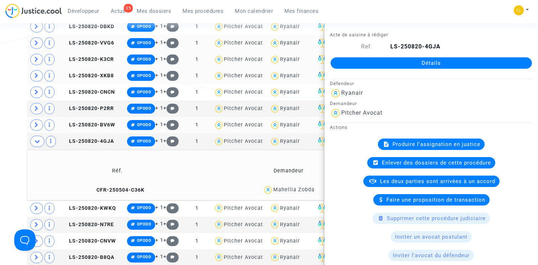
click at [438, 145] on span "Produire l'assignation en justice" at bounding box center [437, 144] width 88 height 6
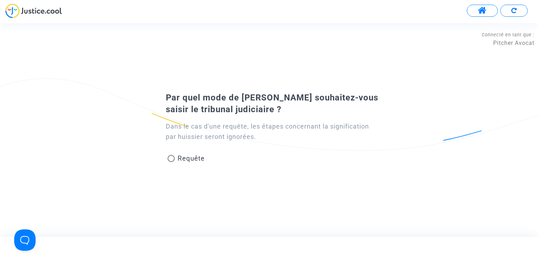
click at [200, 157] on span "Requête" at bounding box center [191, 158] width 27 height 8
click at [171, 162] on input "Requête" at bounding box center [171, 162] width 0 height 0
radio input "true"
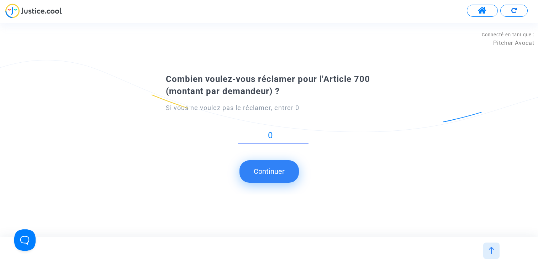
type input "0"
click at [284, 170] on button "Continuer" at bounding box center [269, 171] width 59 height 22
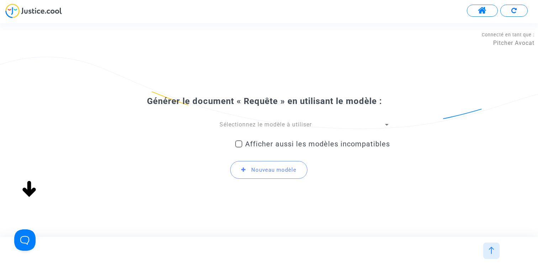
click at [269, 123] on span "Sélectionnez le modèle à utiliser" at bounding box center [266, 124] width 92 height 7
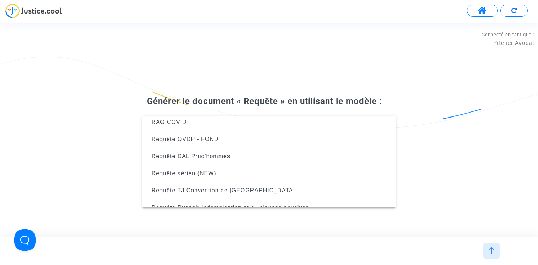
scroll to position [165, 0]
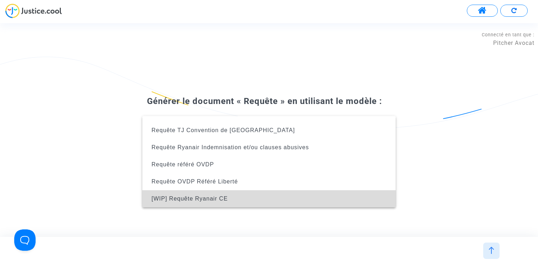
click at [241, 199] on span "[WIP] Requête Ryanair CE" at bounding box center [269, 198] width 242 height 17
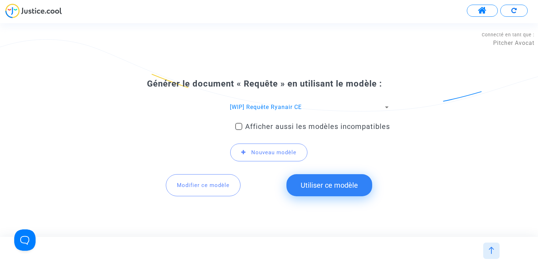
click at [317, 190] on button "Utiliser ce modèle" at bounding box center [330, 185] width 86 height 22
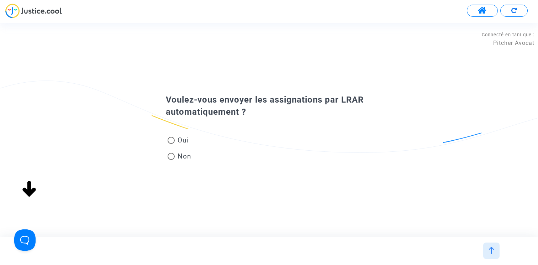
click at [182, 156] on span "Non" at bounding box center [183, 156] width 17 height 10
click at [171, 160] on input "Non" at bounding box center [171, 160] width 0 height 0
radio input "true"
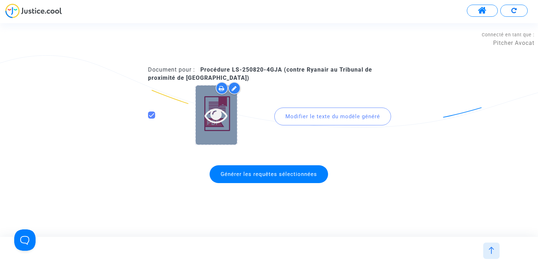
click at [219, 119] on icon at bounding box center [216, 115] width 23 height 23
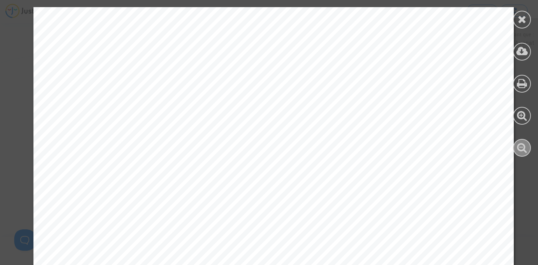
click at [523, 145] on icon at bounding box center [522, 147] width 10 height 11
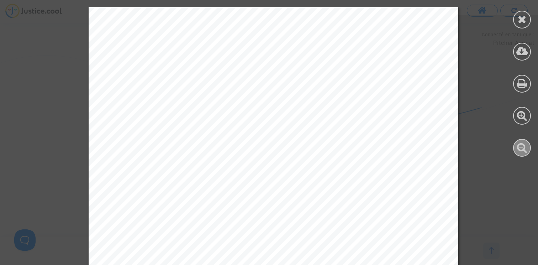
click at [523, 145] on icon at bounding box center [522, 147] width 10 height 11
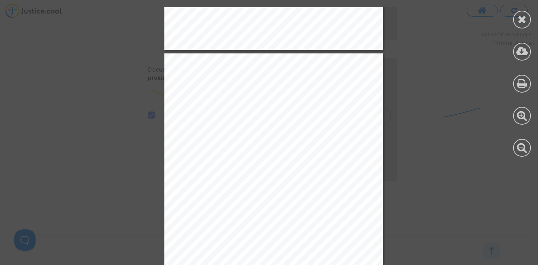
scroll to position [5857, 0]
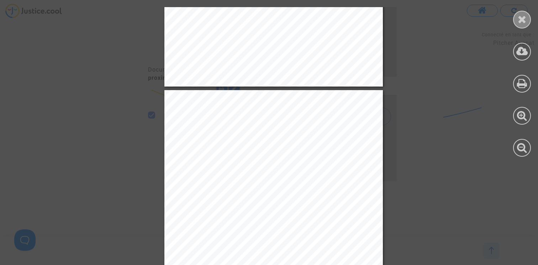
click at [526, 19] on icon at bounding box center [522, 19] width 9 height 11
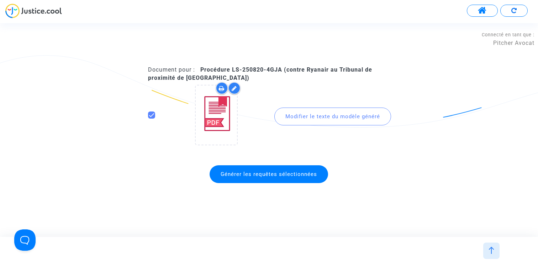
click at [478, 9] on span at bounding box center [482, 10] width 9 height 9
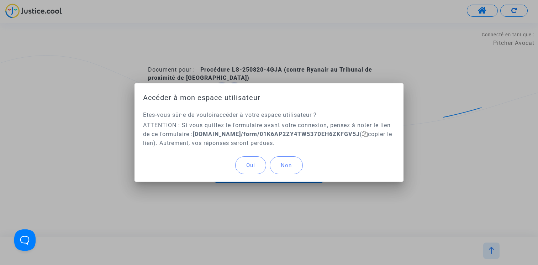
click at [250, 159] on button "Oui" at bounding box center [250, 165] width 31 height 18
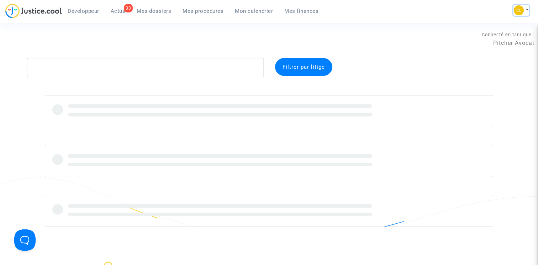
click at [525, 10] on button at bounding box center [522, 10] width 16 height 11
click at [481, 47] on link "Paramètres" at bounding box center [493, 47] width 72 height 11
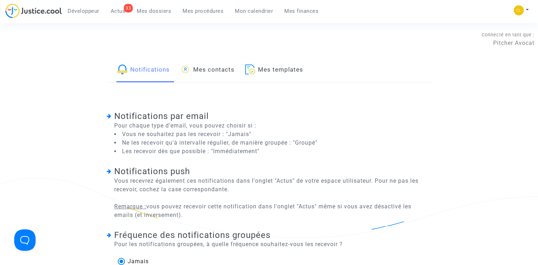
click at [275, 62] on link "Mes templates" at bounding box center [274, 70] width 58 height 24
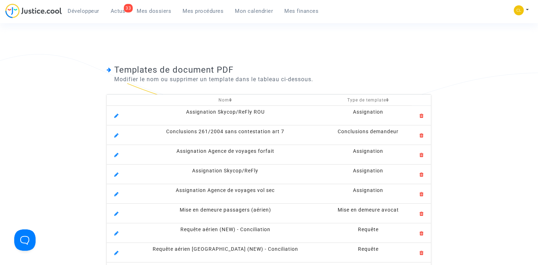
scroll to position [128, 0]
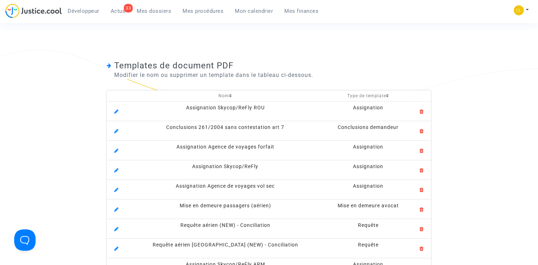
click at [221, 92] on th "Nom" at bounding box center [225, 95] width 199 height 11
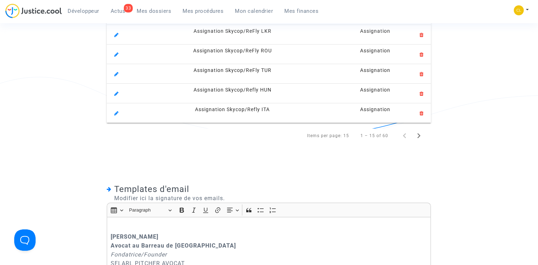
scroll to position [358, 0]
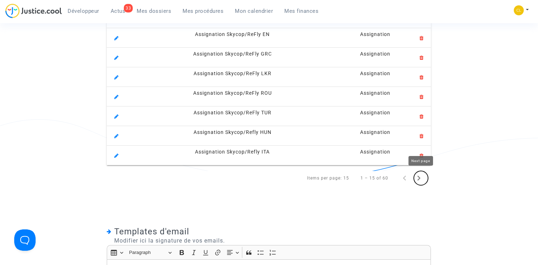
click at [423, 176] on icon "Next page" at bounding box center [419, 178] width 10 height 10
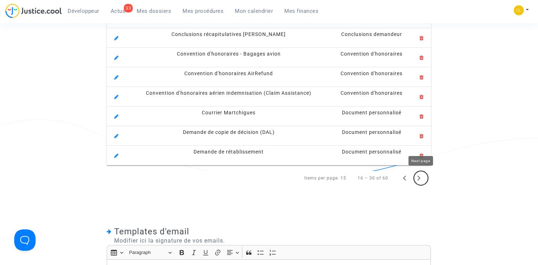
click at [422, 176] on icon "Next page" at bounding box center [419, 178] width 10 height 10
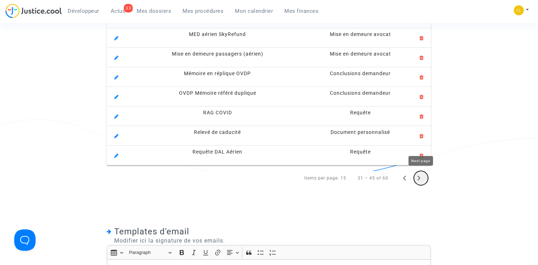
click at [422, 176] on icon "Next page" at bounding box center [419, 178] width 10 height 10
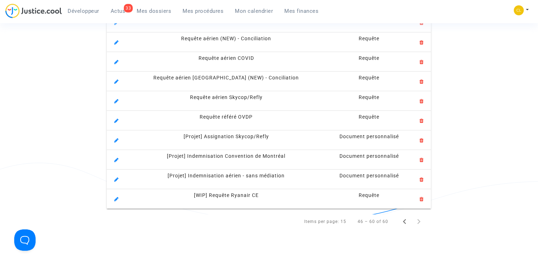
scroll to position [305, 0]
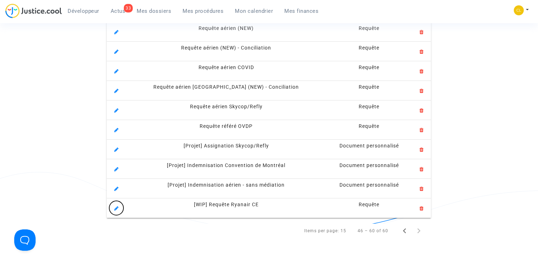
click at [117, 207] on icon at bounding box center [116, 207] width 4 height 6
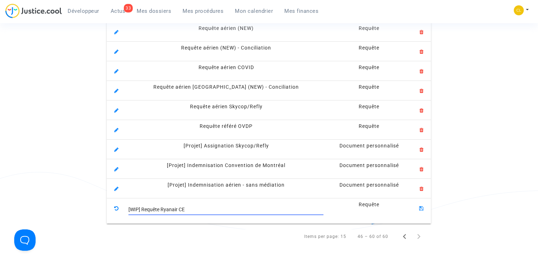
drag, startPoint x: 142, startPoint y: 208, endPoint x: 119, endPoint y: 208, distance: 23.1
click at [119, 208] on tr "[WIP] Requête Ryanair CE Requête" at bounding box center [269, 211] width 324 height 26
click at [169, 211] on input "Requête Ryanair CE" at bounding box center [226, 210] width 195 height 6
drag, startPoint x: 198, startPoint y: 209, endPoint x: 215, endPoint y: 209, distance: 17.1
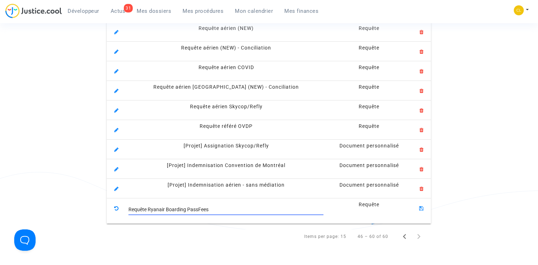
click at [215, 209] on input "Requête Ryanair Boarding PassFees" at bounding box center [226, 210] width 195 height 6
click at [190, 208] on input "Requête Ryanair Boarding Pass Fees" at bounding box center [226, 210] width 195 height 6
click at [201, 210] on input "Requête Ryanair Boarding pass Fees" at bounding box center [226, 210] width 195 height 6
type input "Requête Ryanair Boarding pass fees"
click at [423, 209] on icon at bounding box center [421, 207] width 4 height 6
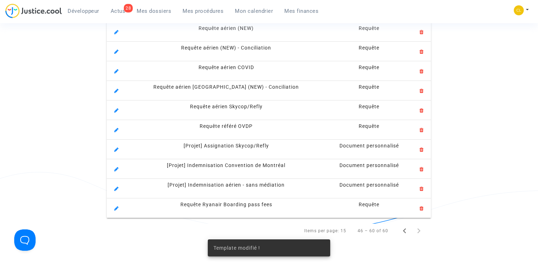
click at [218, 206] on span "Requête Ryanair Boarding pass fees" at bounding box center [227, 205] width 92 height 6
copy tr "Requête Ryanair Boarding pass fees"
